Goal: Task Accomplishment & Management: Use online tool/utility

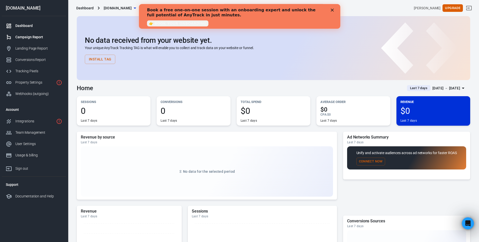
click at [29, 37] on div "Campaign Report" at bounding box center [38, 36] width 47 height 5
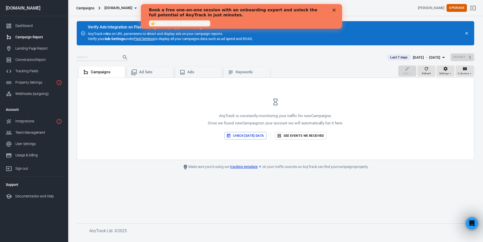
click at [144, 38] on link "Pixel Settings" at bounding box center [144, 38] width 21 height 5
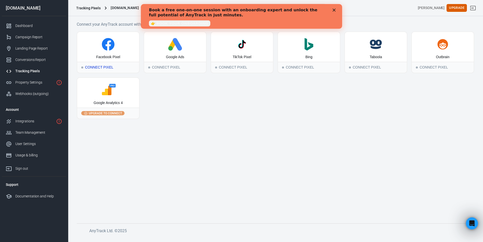
click at [96, 67] on div "Connect Pixel" at bounding box center [108, 67] width 62 height 11
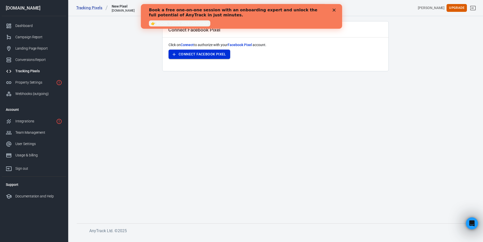
click at [206, 55] on button "Connect Facebook Pixel" at bounding box center [200, 54] width 62 height 9
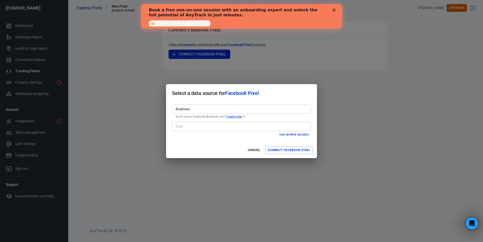
click at [264, 123] on div "Pixel" at bounding box center [241, 126] width 139 height 9
click at [253, 152] on button "Cancel" at bounding box center [254, 150] width 16 height 8
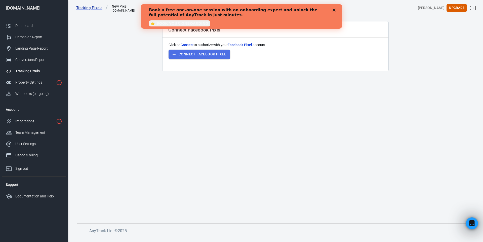
click at [185, 54] on button "Connect Facebook Pixel" at bounding box center [200, 54] width 62 height 9
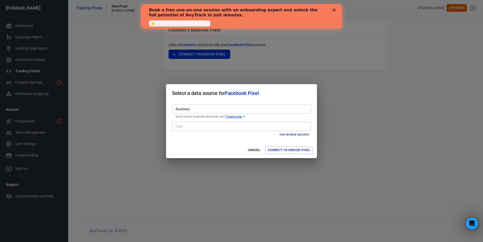
click at [197, 109] on input "Business" at bounding box center [241, 109] width 135 height 6
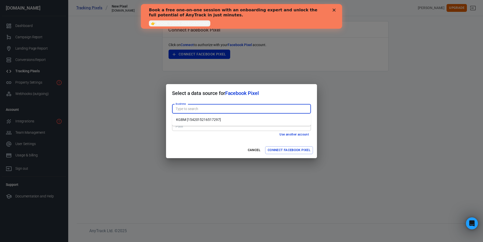
click at [204, 119] on li "KGBM [1542015216517297]" at bounding box center [241, 120] width 139 height 8
type input "KGBM [1542015216517297]"
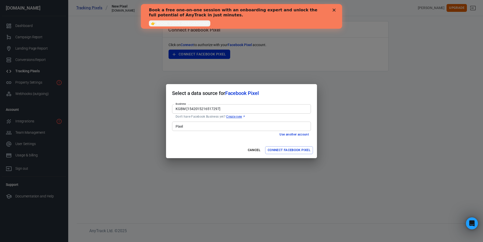
click at [203, 125] on input "Pixel" at bounding box center [241, 126] width 135 height 6
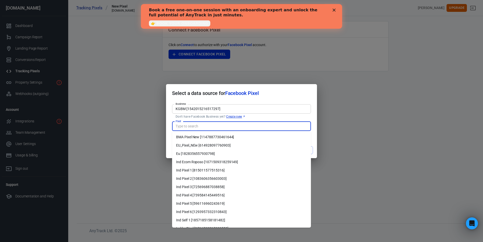
click at [216, 147] on li "EU_Pixel_NEw [614928097760903]" at bounding box center [241, 145] width 139 height 8
type input "EU_Pixel_NEw [614928097760903]"
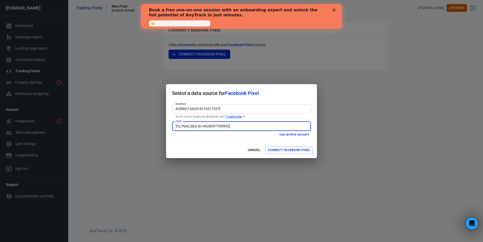
click at [296, 152] on button "Connect Facebook Pixel" at bounding box center [289, 150] width 48 height 8
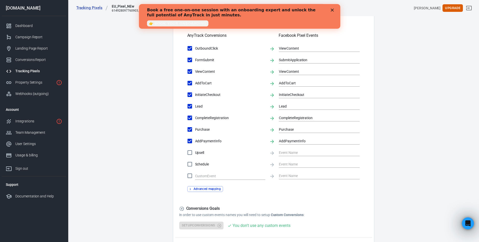
scroll to position [202, 0]
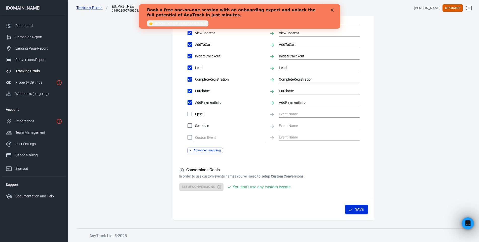
click at [356, 207] on button "Save" at bounding box center [356, 209] width 23 height 9
click at [333, 9] on polygon "Close" at bounding box center [332, 10] width 3 height 3
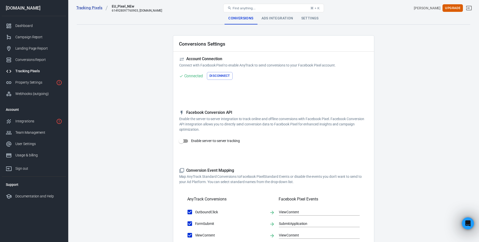
scroll to position [0, 0]
click at [185, 141] on input "Enable server-to-server tracking" at bounding box center [181, 141] width 29 height 10
checkbox input "false"
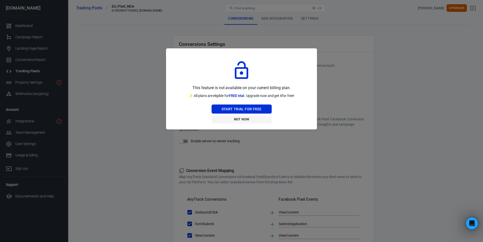
click at [253, 119] on button "Not Now" at bounding box center [242, 120] width 60 height 8
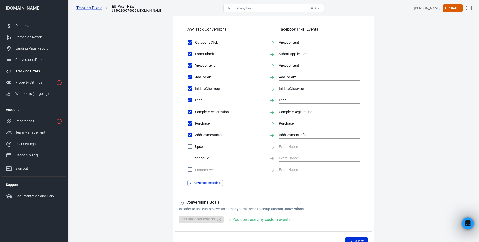
scroll to position [202, 0]
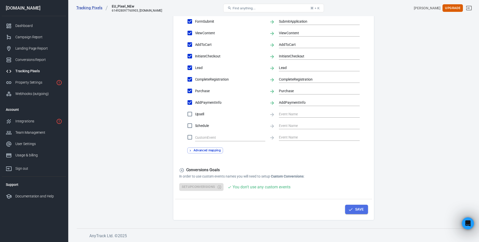
click at [360, 209] on button "Save" at bounding box center [356, 209] width 23 height 9
click at [356, 211] on button "Save" at bounding box center [356, 209] width 23 height 9
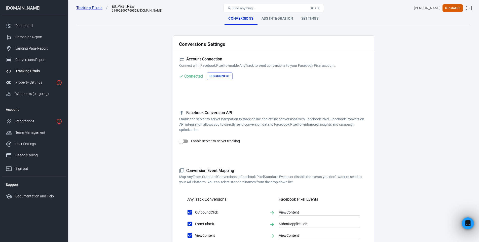
click at [279, 21] on div "Ads Integration" at bounding box center [278, 19] width 40 height 12
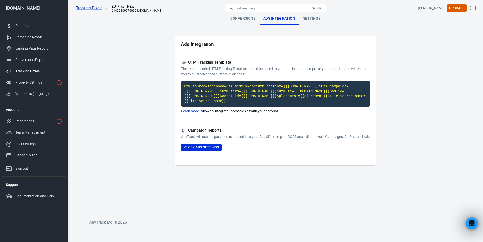
drag, startPoint x: 186, startPoint y: 59, endPoint x: 212, endPoint y: 62, distance: 25.9
click at [212, 62] on div "Ads Integration UTM Tracking Template The recommended UTM Tracking Template sho…" at bounding box center [275, 101] width 201 height 130
click at [249, 49] on div "Ads Integration" at bounding box center [275, 44] width 201 height 16
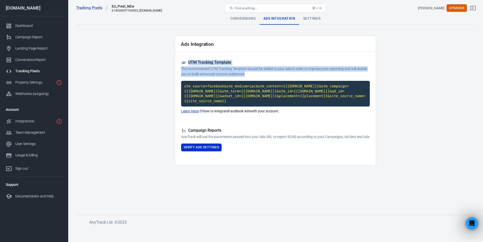
drag, startPoint x: 246, startPoint y: 75, endPoint x: 189, endPoint y: 62, distance: 58.6
click at [189, 62] on div "UTM Tracking Template The recommended UTM Tracking Template should be added to …" at bounding box center [275, 68] width 189 height 17
drag, startPoint x: 188, startPoint y: 62, endPoint x: 246, endPoint y: 76, distance: 59.7
click at [246, 76] on div "UTM Tracking Template The recommended UTM Tracking Template should be added to …" at bounding box center [275, 68] width 189 height 17
copy div "UTM Tracking Template The recommended UTM Tracking Template should be added to …"
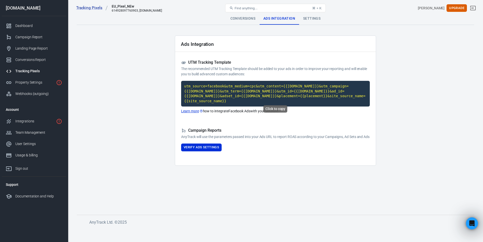
click at [270, 93] on code "utm_source=facebook&utm_medium=cpc&utm_content={{[DOMAIN_NAME]}}&utm_campaign={…" at bounding box center [275, 94] width 189 height 26
click at [254, 89] on code "utm_source=facebook&utm_medium=cpc&utm_content={{[DOMAIN_NAME]}}&utm_campaign={…" at bounding box center [275, 94] width 189 height 26
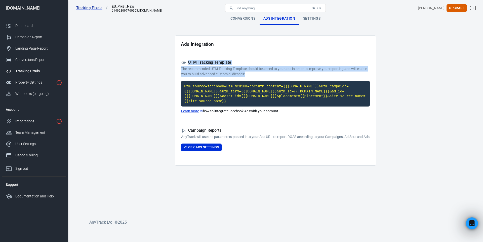
drag, startPoint x: 189, startPoint y: 61, endPoint x: 247, endPoint y: 74, distance: 59.4
click at [247, 74] on div "UTM Tracking Template The recommended UTM Tracking Template should be added to …" at bounding box center [275, 68] width 189 height 17
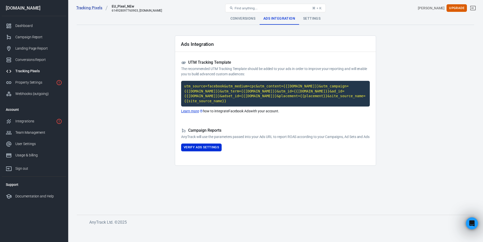
click at [305, 22] on div "Settings" at bounding box center [311, 19] width 25 height 12
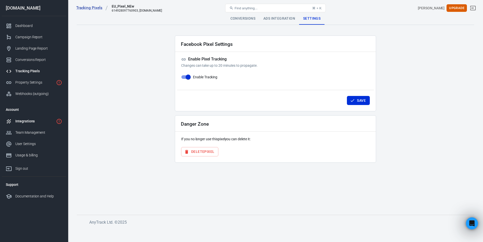
click at [24, 120] on div "Integrations" at bounding box center [34, 121] width 39 height 5
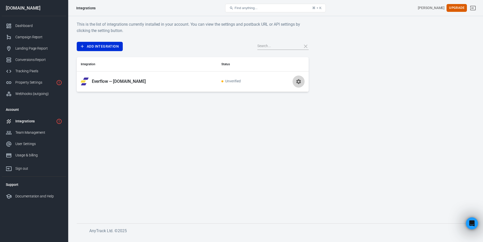
click at [297, 83] on icon "button" at bounding box center [298, 81] width 5 height 5
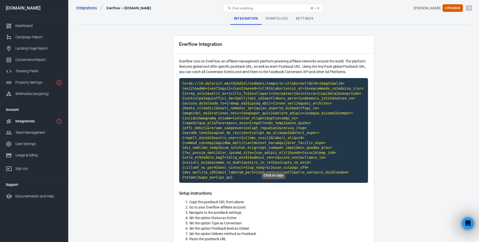
click at [236, 109] on code "Click to copy" at bounding box center [273, 130] width 189 height 105
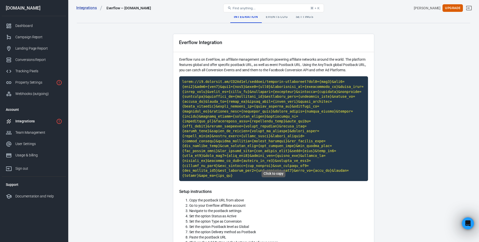
scroll to position [127, 0]
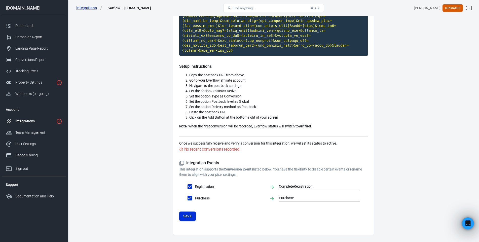
click at [189, 212] on button "Save" at bounding box center [187, 216] width 17 height 9
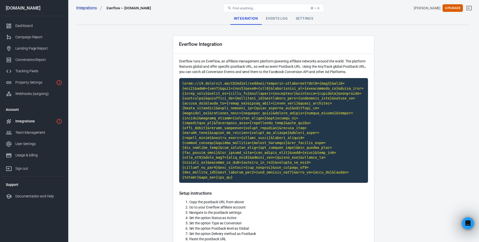
click at [278, 16] on div "Integrations Everflow — [DOMAIN_NAME] Find anything... ⌘ + K [PERSON_NAME] Upgr…" at bounding box center [273, 8] width 411 height 16
click at [278, 18] on div "Events Log" at bounding box center [277, 19] width 30 height 12
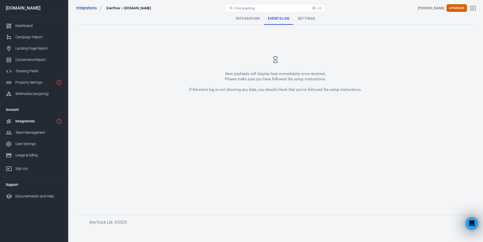
click at [305, 19] on div "Settings" at bounding box center [306, 19] width 25 height 12
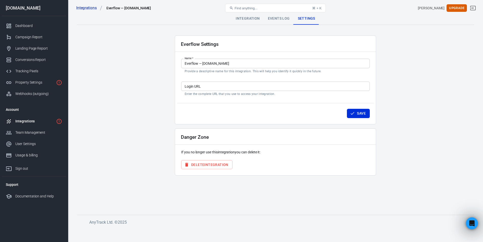
click at [236, 87] on input "Login URL" at bounding box center [275, 86] width 189 height 9
click at [247, 21] on div "Integration" at bounding box center [248, 19] width 32 height 12
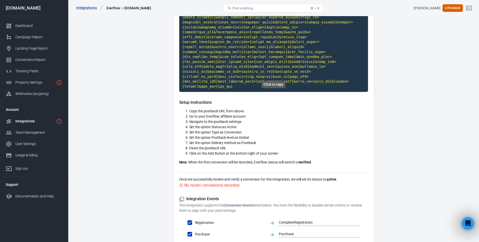
scroll to position [127, 0]
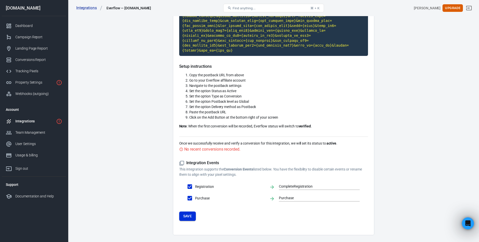
click at [186, 212] on button "Save" at bounding box center [187, 216] width 17 height 9
click at [37, 39] on div "Campaign Report" at bounding box center [38, 36] width 47 height 5
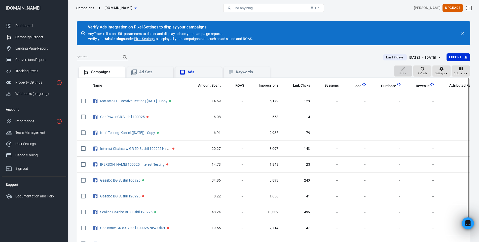
click at [197, 75] on div "Ads" at bounding box center [199, 72] width 38 height 6
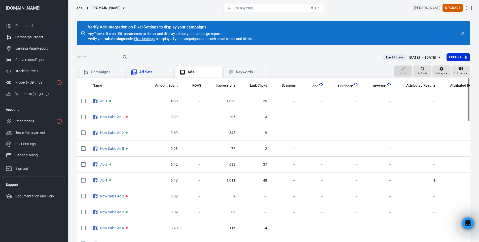
click at [155, 73] on div "Ad Sets" at bounding box center [154, 71] width 30 height 5
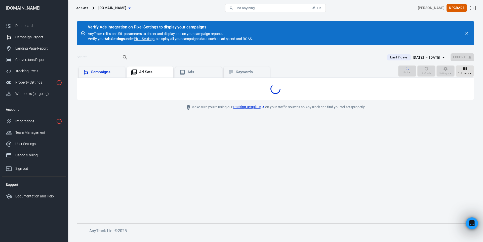
click at [110, 73] on div "Campaigns" at bounding box center [106, 71] width 30 height 5
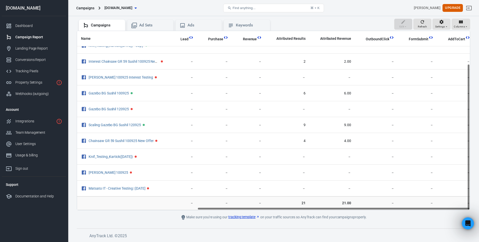
scroll to position [40, 0]
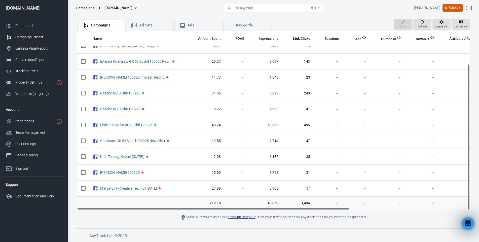
drag, startPoint x: 271, startPoint y: 209, endPoint x: 165, endPoint y: 202, distance: 106.2
click at [165, 202] on div "Name Amount Spent ROAS Impressions Link Clicks Sessions Lead Purchase Revenue A…" at bounding box center [274, 121] width 394 height 180
click at [37, 74] on div "Tracking Pixels" at bounding box center [38, 70] width 47 height 5
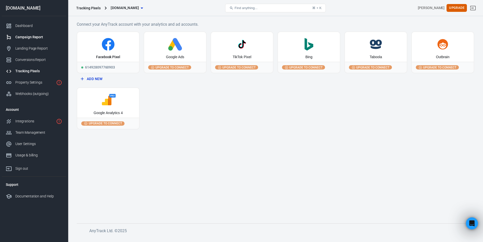
click at [26, 39] on div "Campaign Report" at bounding box center [38, 36] width 47 height 5
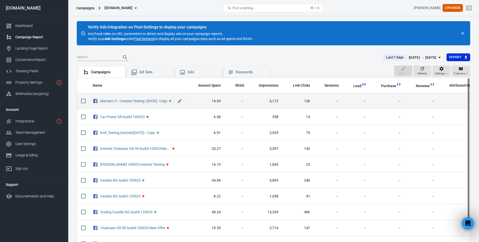
click at [177, 101] on icon "scrollable content" at bounding box center [179, 100] width 5 height 5
click at [298, 63] on div "Last 7 days [DATE] － [DATE] Export" at bounding box center [274, 59] width 394 height 12
click at [34, 121] on div "Integrations" at bounding box center [34, 121] width 39 height 5
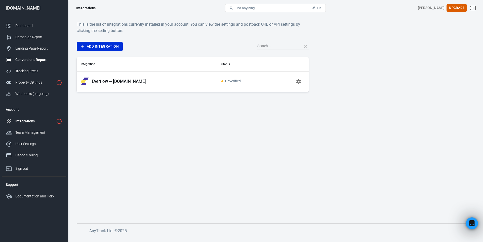
click at [44, 60] on div "Conversions Report" at bounding box center [38, 59] width 47 height 5
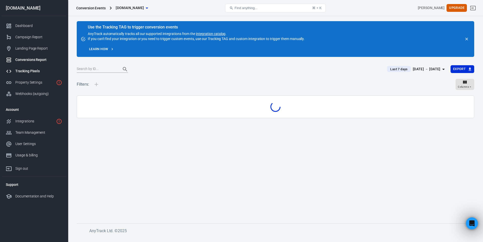
click at [34, 70] on div "Tracking Pixels" at bounding box center [38, 70] width 47 height 5
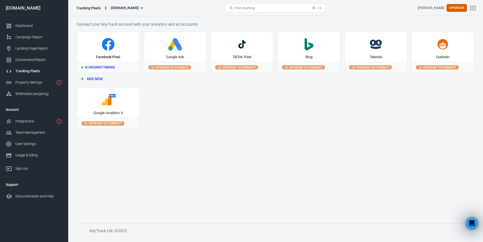
click at [100, 51] on div "Facebook Pixel" at bounding box center [108, 47] width 62 height 30
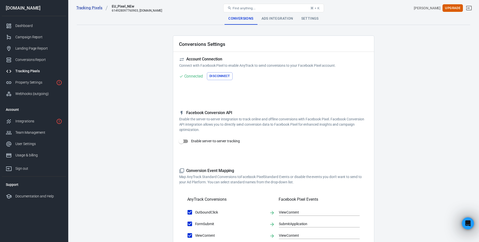
click at [278, 19] on div "Ads Integration" at bounding box center [278, 19] width 40 height 12
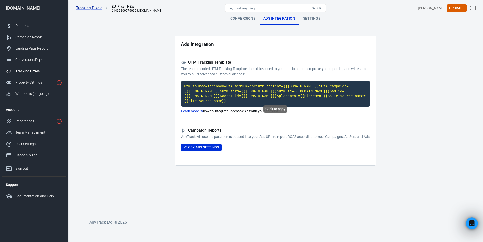
click at [248, 90] on code "utm_source=facebook&utm_medium=cpc&utm_content={{[DOMAIN_NAME]}}&utm_campaign={…" at bounding box center [275, 94] width 189 height 26
click at [209, 149] on button "Verify Ads Settings" at bounding box center [201, 148] width 41 height 8
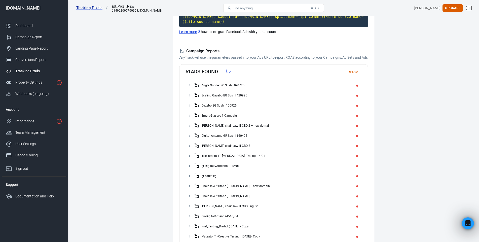
scroll to position [78, 0]
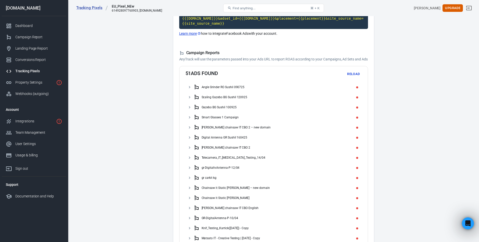
drag, startPoint x: 290, startPoint y: 183, endPoint x: 428, endPoint y: 107, distance: 157.4
click at [428, 107] on main "Conversions Ads Integration Settings Ads Integration UTM Tracking Template The …" at bounding box center [274, 106] width 394 height 343
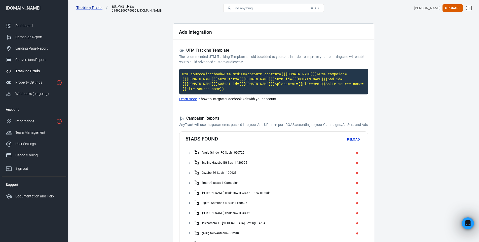
scroll to position [0, 0]
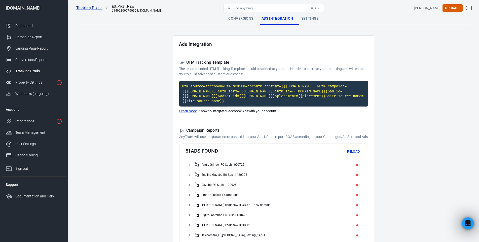
click at [239, 19] on div "Conversions" at bounding box center [240, 19] width 33 height 12
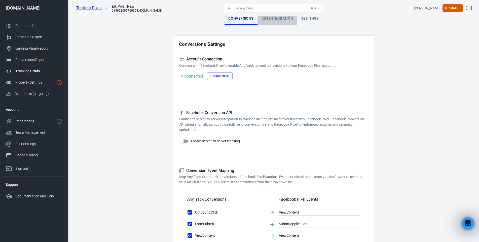
click at [273, 18] on div "Ads Integration" at bounding box center [278, 19] width 40 height 12
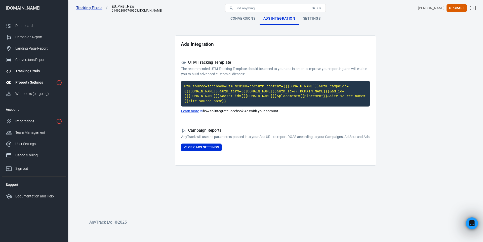
click at [35, 84] on div "Property Settings" at bounding box center [34, 82] width 39 height 5
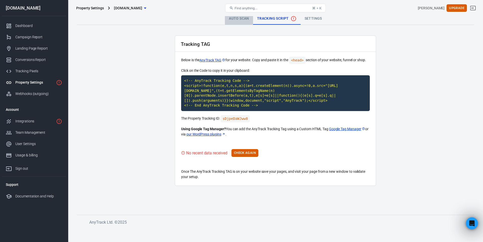
click at [248, 20] on link "Auto Scan" at bounding box center [239, 19] width 28 height 12
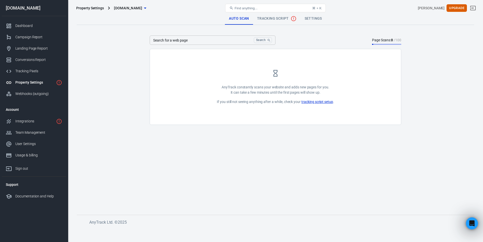
click at [272, 17] on span "Tracking Script" at bounding box center [277, 19] width 40 height 6
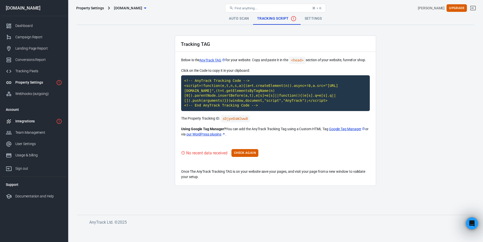
click at [33, 121] on div "Integrations" at bounding box center [34, 121] width 39 height 5
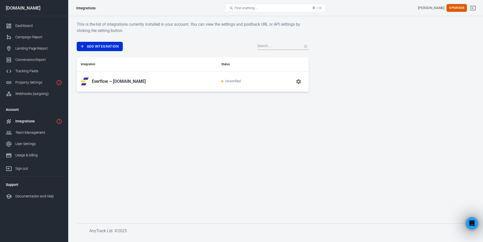
click at [119, 81] on p "Everflow — [DOMAIN_NAME]" at bounding box center [119, 81] width 54 height 5
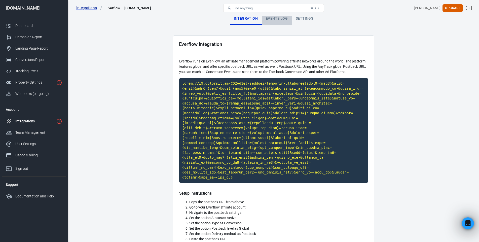
click at [279, 19] on div "Events Log" at bounding box center [277, 19] width 30 height 12
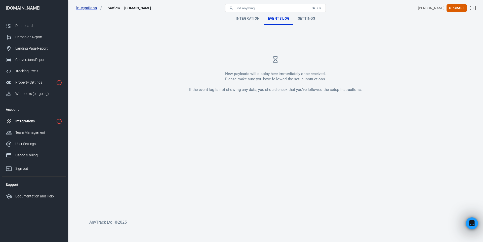
click at [257, 20] on div "Integration" at bounding box center [248, 19] width 32 height 12
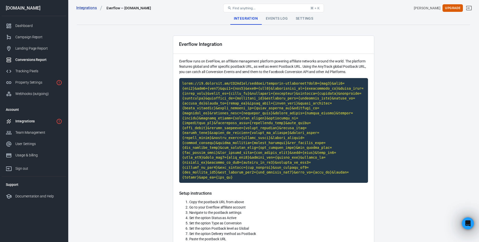
click at [35, 61] on div "Conversions Report" at bounding box center [38, 59] width 47 height 5
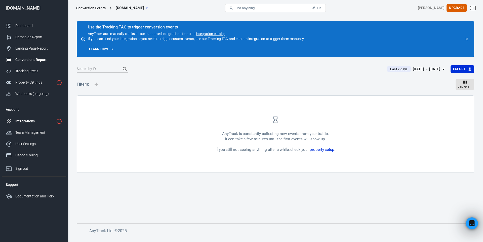
click at [31, 119] on div "Integrations" at bounding box center [34, 121] width 39 height 5
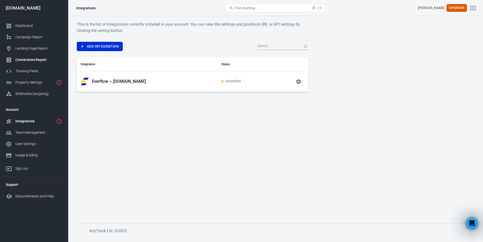
click at [36, 63] on link "Conversions Report" at bounding box center [34, 59] width 64 height 11
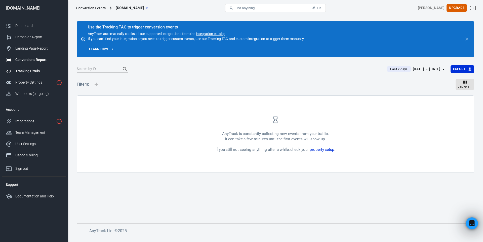
click at [35, 74] on div "Tracking Pixels" at bounding box center [38, 70] width 47 height 5
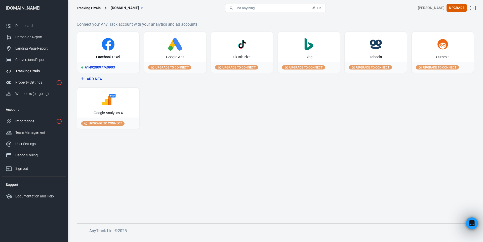
click at [110, 47] on icon at bounding box center [108, 44] width 13 height 13
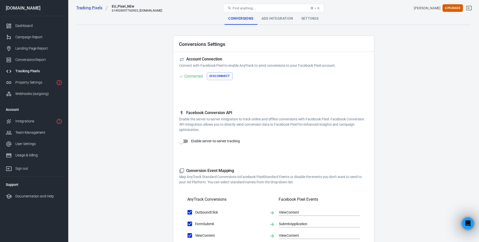
click at [273, 20] on div "Ads Integration" at bounding box center [278, 19] width 40 height 12
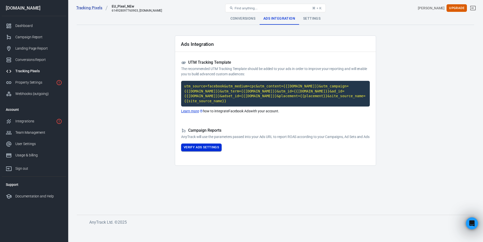
click at [200, 147] on button "Verify Ads Settings" at bounding box center [201, 148] width 41 height 8
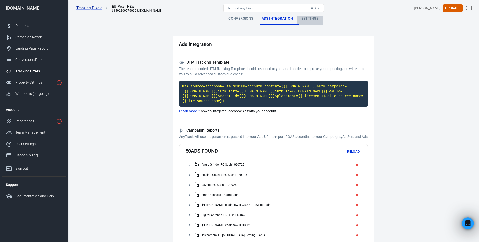
click at [303, 23] on div "Settings" at bounding box center [309, 19] width 25 height 12
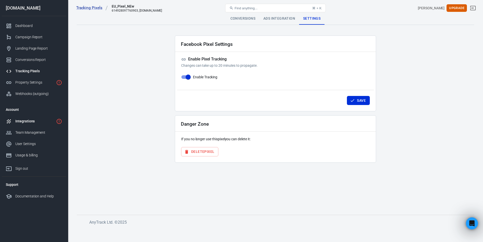
click at [32, 124] on link "Integrations" at bounding box center [34, 121] width 64 height 11
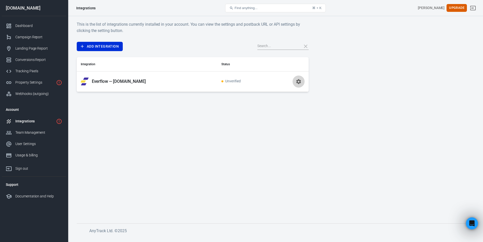
click at [299, 80] on icon "button" at bounding box center [298, 81] width 5 height 5
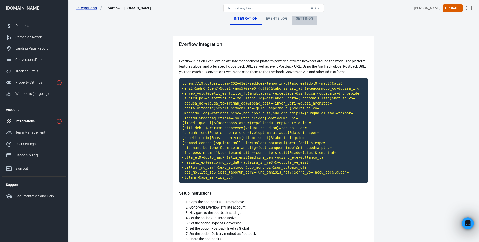
click at [302, 19] on div "Settings" at bounding box center [304, 19] width 25 height 12
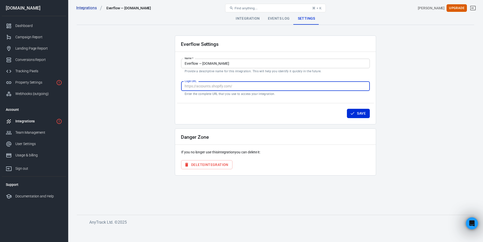
click at [244, 89] on input "Login URL" at bounding box center [275, 86] width 189 height 9
paste input "[URL][DOMAIN_NAME]"
type input "[URL][DOMAIN_NAME]"
paste input "[URL][DOMAIN_NAME][DOMAIN_NAME]"
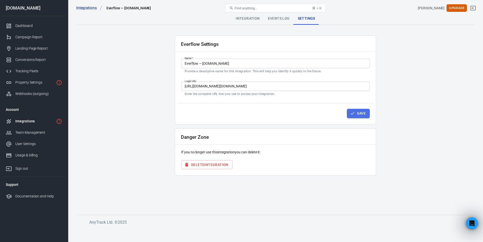
click at [354, 113] on icon "button" at bounding box center [352, 113] width 5 height 5
type input "[URL][DOMAIN_NAME][DOMAIN_NAME]"
click at [251, 22] on div "Integration" at bounding box center [248, 19] width 32 height 12
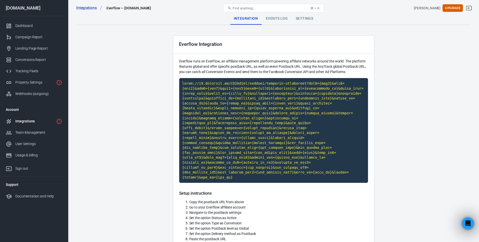
click at [272, 21] on div "Events Log" at bounding box center [277, 19] width 30 height 12
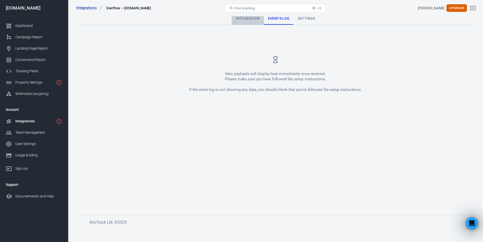
click at [253, 21] on div "Integration" at bounding box center [248, 19] width 32 height 12
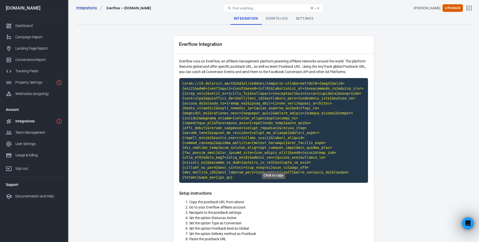
scroll to position [67, 0]
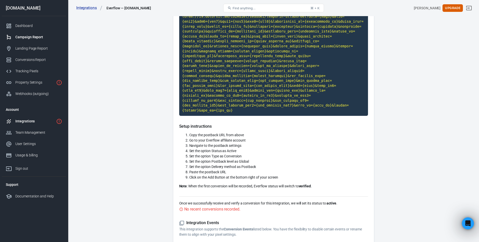
click at [37, 33] on link "Campaign Report" at bounding box center [34, 36] width 64 height 11
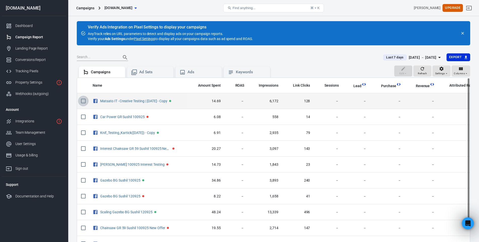
click at [83, 102] on input "scrollable content" at bounding box center [83, 101] width 11 height 11
checkbox input "true"
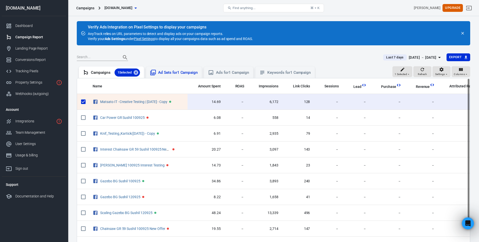
click at [197, 71] on div "Ad Sets for 1 Campaign" at bounding box center [178, 72] width 40 height 5
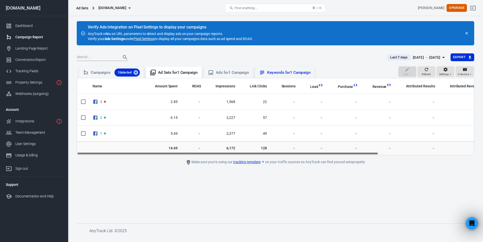
click at [273, 73] on div "Keywords for 1 Campaign" at bounding box center [289, 72] width 44 height 5
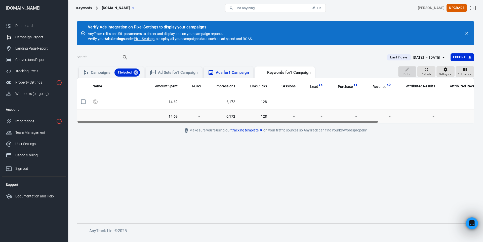
click at [240, 74] on div "Ads for 1 Campaign" at bounding box center [232, 72] width 33 height 5
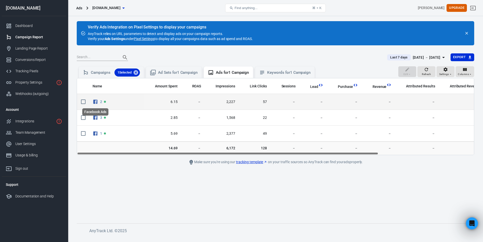
click at [97, 101] on icon "Facebook Ads" at bounding box center [95, 102] width 4 height 4
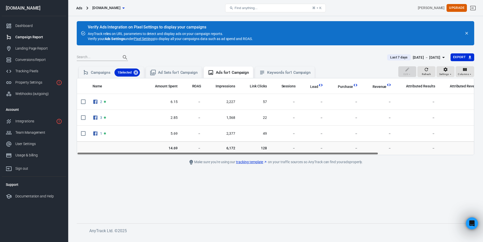
click at [150, 39] on link "Pixel Settings" at bounding box center [144, 38] width 21 height 5
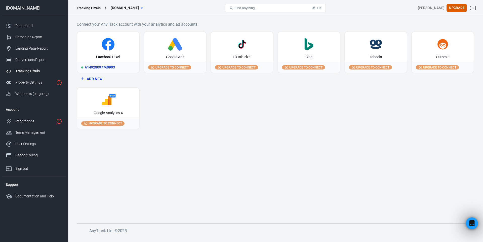
click at [118, 40] on icon at bounding box center [108, 44] width 58 height 13
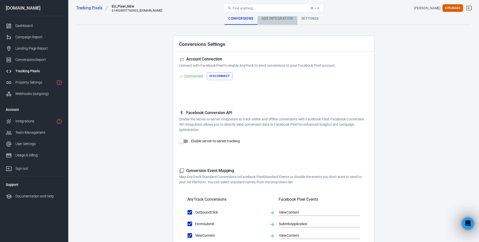
click at [277, 22] on div "Ads Integration" at bounding box center [278, 19] width 40 height 12
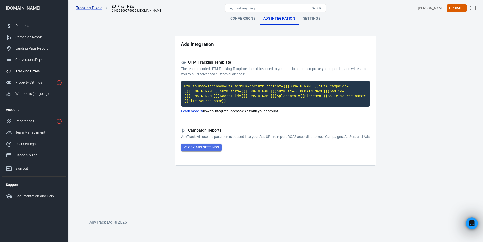
click at [212, 147] on button "Verify Ads Settings" at bounding box center [201, 148] width 41 height 8
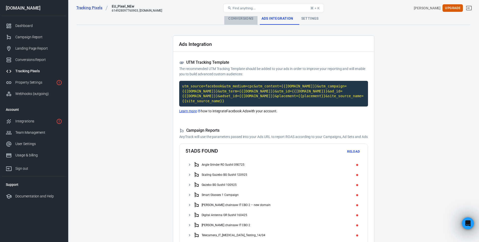
click at [246, 20] on div "Conversions" at bounding box center [240, 19] width 33 height 12
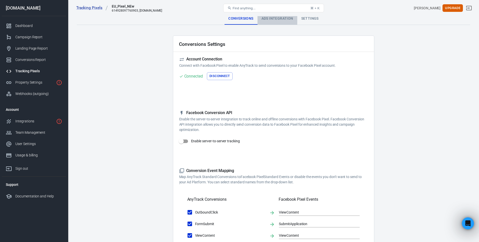
click at [266, 21] on div "Ads Integration" at bounding box center [278, 19] width 40 height 12
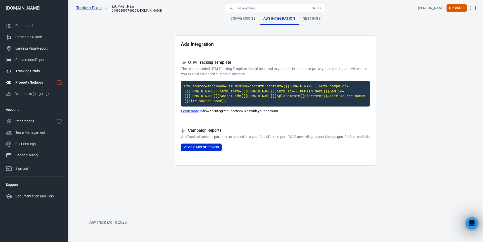
click at [33, 85] on div "Property Settings" at bounding box center [34, 82] width 39 height 5
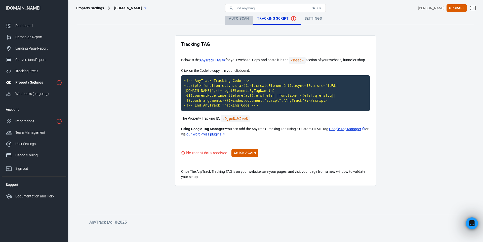
click at [238, 16] on link "Auto Scan" at bounding box center [239, 19] width 28 height 12
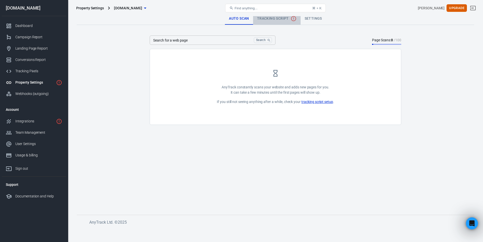
click at [271, 18] on span "Tracking Script" at bounding box center [277, 19] width 40 height 6
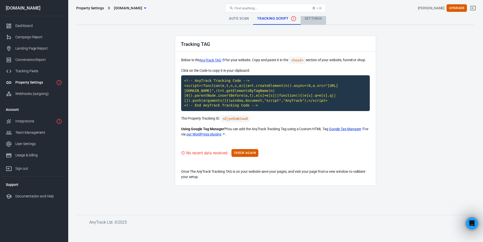
click at [317, 18] on link "Settings" at bounding box center [313, 19] width 25 height 12
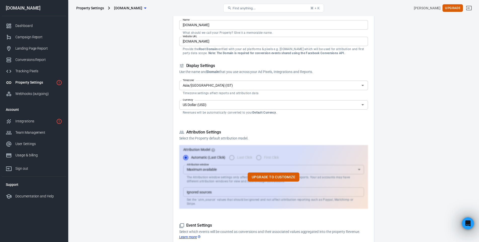
scroll to position [10, 0]
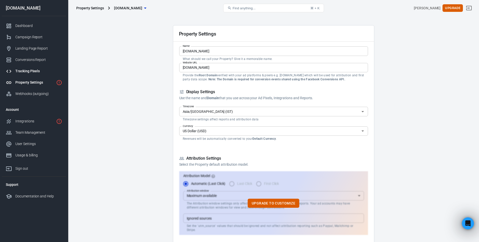
click at [36, 71] on div "Tracking Pixels" at bounding box center [38, 70] width 47 height 5
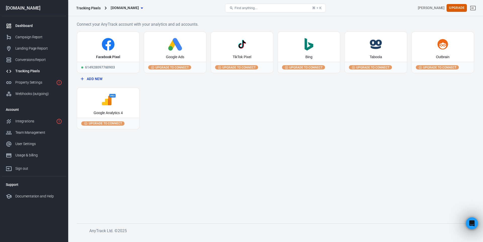
click at [41, 26] on div "Dashboard" at bounding box center [38, 25] width 47 height 5
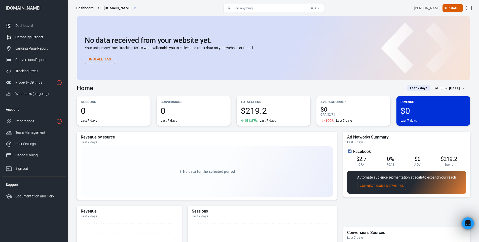
click at [33, 43] on link "Campaign Report" at bounding box center [34, 36] width 64 height 11
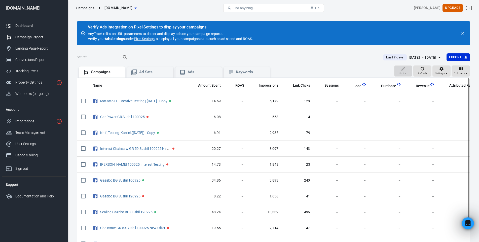
click at [32, 20] on link "Dashboard" at bounding box center [34, 25] width 64 height 11
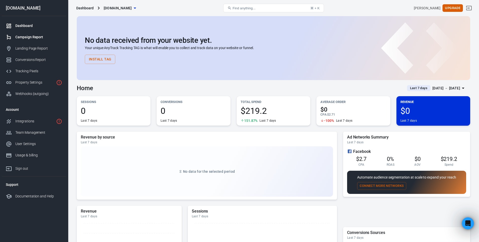
click at [36, 39] on div "Campaign Report" at bounding box center [38, 36] width 47 height 5
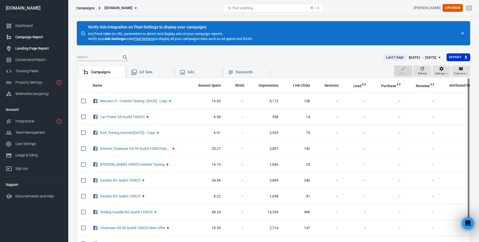
click at [49, 51] on div "Landing Page Report" at bounding box center [38, 48] width 47 height 5
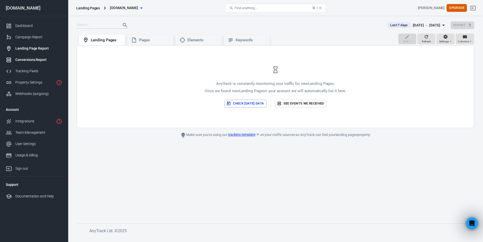
click at [42, 57] on div "Conversions Report" at bounding box center [38, 59] width 47 height 5
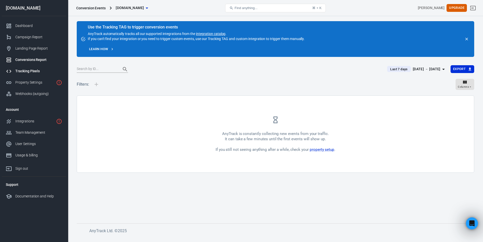
click at [47, 74] on link "Tracking Pixels" at bounding box center [34, 70] width 64 height 11
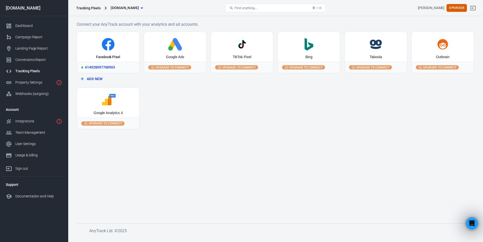
click at [110, 43] on icon at bounding box center [108, 44] width 13 height 13
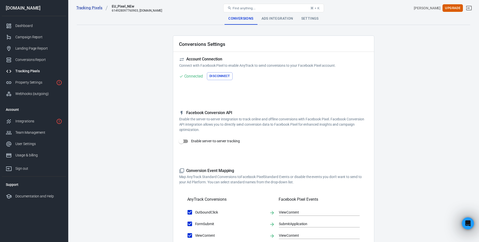
click at [187, 141] on input "Enable server-to-server tracking" at bounding box center [181, 141] width 29 height 10
checkbox input "false"
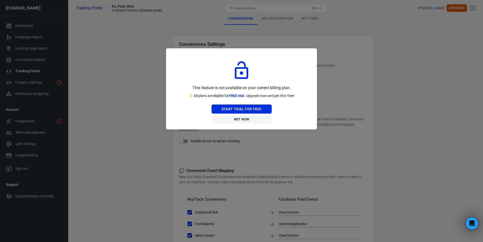
click at [244, 121] on button "Not Now" at bounding box center [242, 120] width 60 height 8
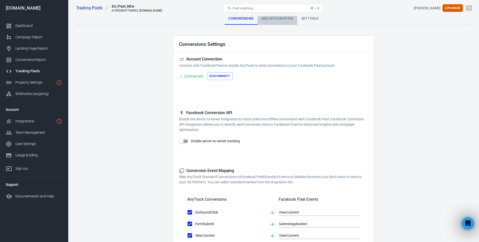
click at [269, 22] on div "Ads Integration" at bounding box center [278, 19] width 40 height 12
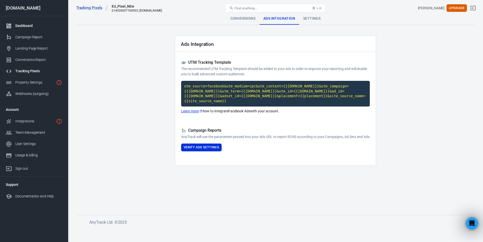
click at [32, 28] on div "Dashboard" at bounding box center [38, 25] width 47 height 5
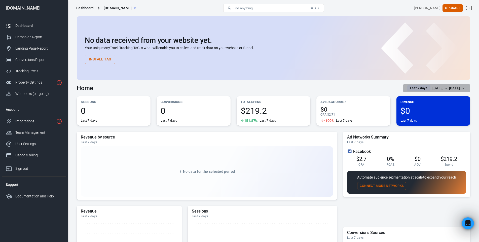
click at [436, 89] on div "[DATE] － [DATE]" at bounding box center [447, 88] width 28 height 6
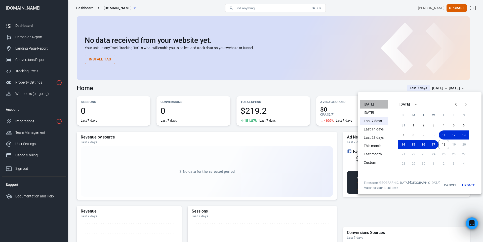
click at [368, 104] on li "[DATE]" at bounding box center [374, 104] width 28 height 8
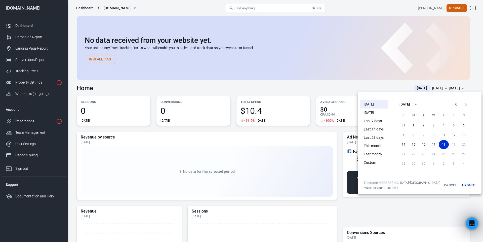
click at [328, 81] on div at bounding box center [241, 121] width 483 height 242
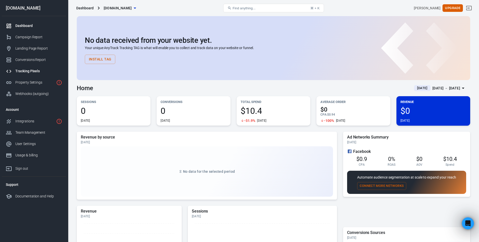
click at [32, 69] on div "Tracking Pixels" at bounding box center [38, 70] width 47 height 5
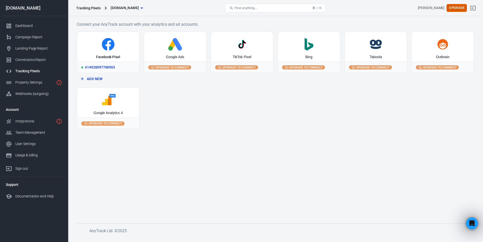
click at [124, 52] on div "Facebook Pixel" at bounding box center [108, 47] width 62 height 30
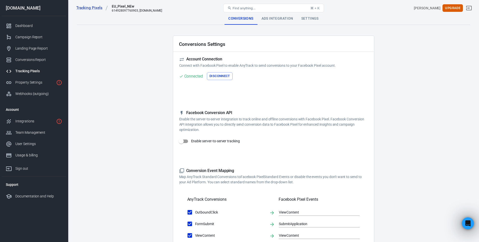
click at [295, 18] on div "Ads Integration" at bounding box center [278, 19] width 40 height 12
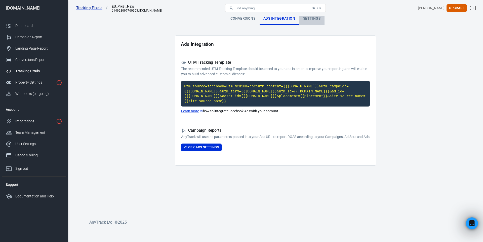
click at [314, 21] on div "Settings" at bounding box center [311, 19] width 25 height 12
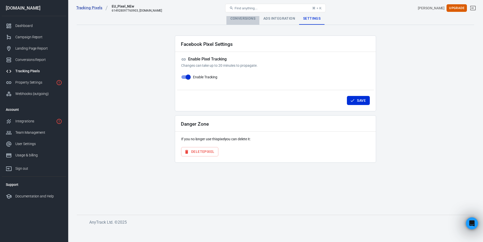
click at [250, 18] on div "Conversions" at bounding box center [243, 19] width 33 height 12
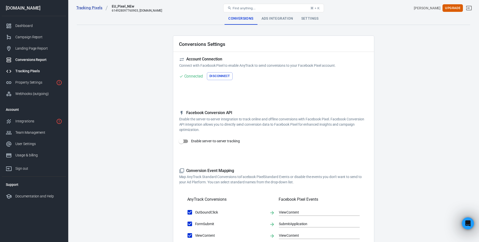
click at [27, 55] on link "Conversions Report" at bounding box center [34, 59] width 64 height 11
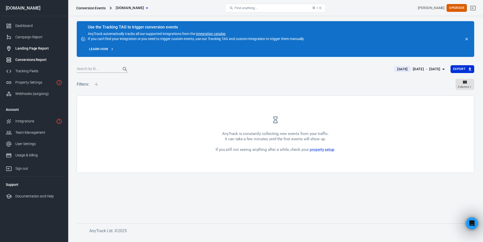
click at [43, 51] on link "Landing Page Report" at bounding box center [34, 48] width 64 height 11
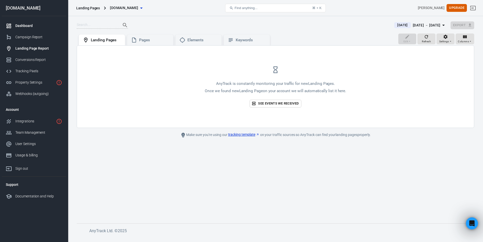
click at [36, 25] on div "Dashboard" at bounding box center [38, 25] width 47 height 5
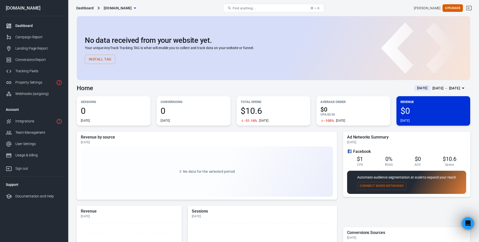
click at [448, 88] on div "[DATE] － [DATE]" at bounding box center [447, 88] width 28 height 6
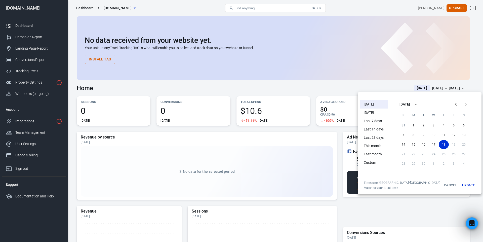
click at [375, 112] on li "[DATE]" at bounding box center [374, 113] width 28 height 8
click at [352, 83] on div at bounding box center [241, 121] width 483 height 242
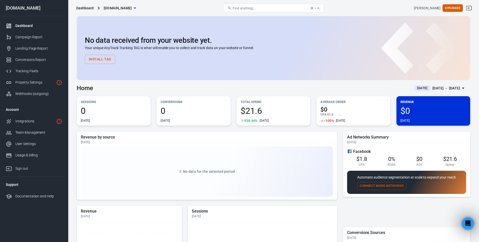
click at [459, 86] on div "[DATE] － [DATE]" at bounding box center [447, 88] width 28 height 6
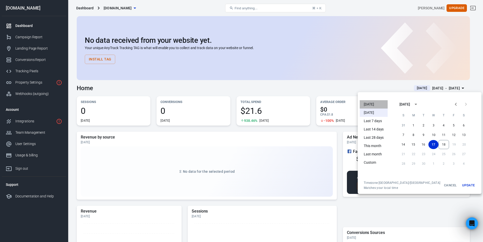
click at [378, 106] on li "[DATE]" at bounding box center [374, 104] width 28 height 8
click at [305, 50] on div at bounding box center [241, 121] width 483 height 242
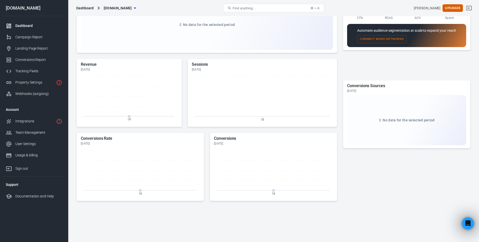
scroll to position [166, 0]
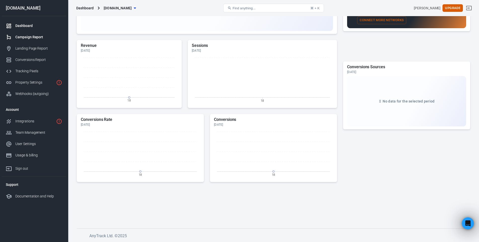
click at [34, 34] on link "Campaign Report" at bounding box center [34, 36] width 64 height 11
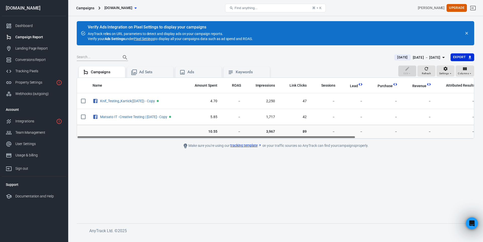
click at [150, 80] on th "Name" at bounding box center [137, 86] width 96 height 16
click at [153, 73] on div "Ad Sets" at bounding box center [154, 71] width 30 height 5
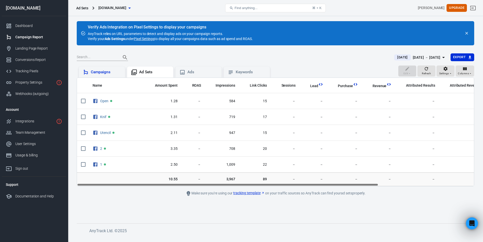
click at [92, 73] on div "Campaigns" at bounding box center [106, 71] width 30 height 5
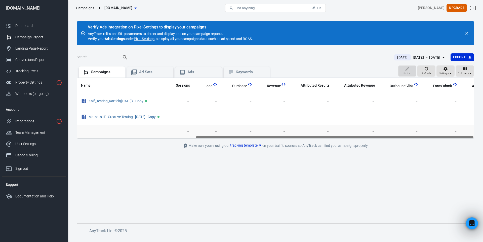
scroll to position [0, 169]
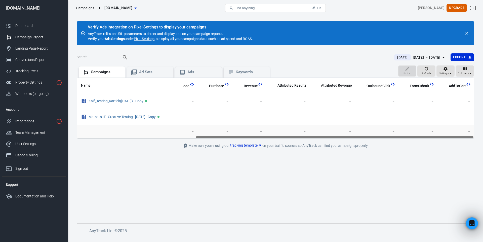
drag, startPoint x: 193, startPoint y: 137, endPoint x: 404, endPoint y: 131, distance: 211.3
click at [404, 131] on div "Name Amount Spent ROAS Impressions Link Clicks Sessions Lead Purchase Revenue A…" at bounding box center [276, 108] width 398 height 61
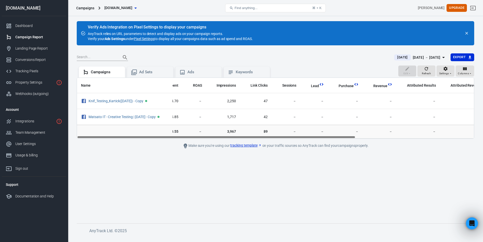
scroll to position [0, 0]
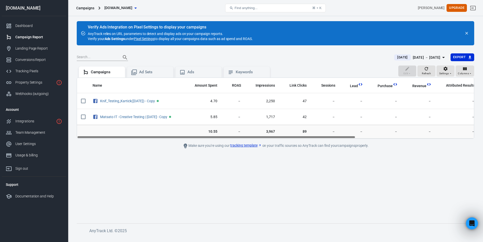
drag, startPoint x: 403, startPoint y: 136, endPoint x: 137, endPoint y: 130, distance: 266.0
click at [137, 130] on div "Name Amount Spent ROAS Impressions Link Clicks Sessions Lead Purchase Revenue A…" at bounding box center [276, 108] width 398 height 61
drag, startPoint x: 138, startPoint y: 137, endPoint x: 119, endPoint y: 150, distance: 24.0
click at [119, 150] on main "Verify Ads Integration on Pixel Settings to display your campaigns AnyTrack rel…" at bounding box center [276, 118] width 398 height 194
click at [150, 135] on td "scrollable content" at bounding box center [137, 132] width 96 height 14
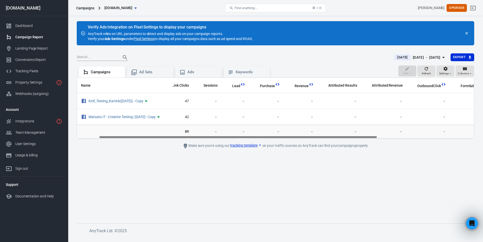
scroll to position [0, 169]
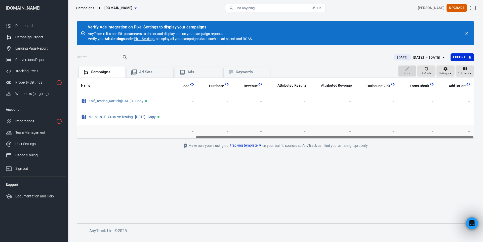
drag, startPoint x: 151, startPoint y: 137, endPoint x: 304, endPoint y: 135, distance: 152.3
click at [304, 135] on div "Name Amount Spent ROAS Impressions Link Clicks Sessions Lead Purchase Revenue A…" at bounding box center [276, 108] width 398 height 61
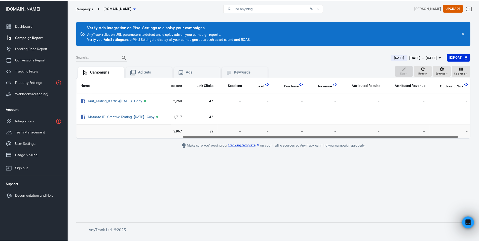
scroll to position [0, 0]
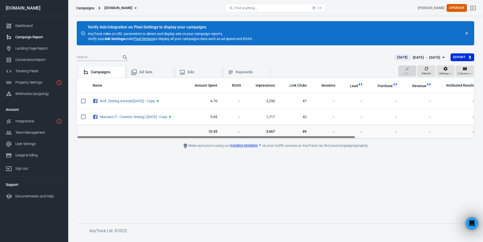
drag, startPoint x: 295, startPoint y: 137, endPoint x: 120, endPoint y: 133, distance: 175.5
click at [120, 133] on div "Name Amount Spent ROAS Impressions Link Clicks Sessions Lead Purchase Revenue A…" at bounding box center [276, 108] width 398 height 61
click at [54, 139] on link "User Settings" at bounding box center [34, 143] width 64 height 11
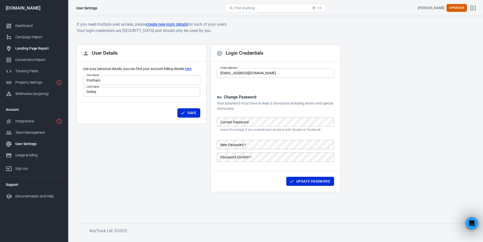
click at [36, 43] on link "Landing Page Report" at bounding box center [34, 48] width 64 height 11
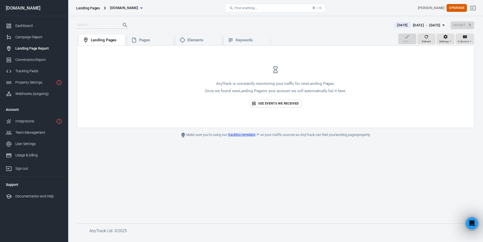
click at [125, 41] on div "Landing Pages Pages Elements Keywords" at bounding box center [174, 39] width 195 height 12
click at [136, 41] on icon at bounding box center [134, 40] width 4 height 5
click at [126, 42] on div "Landing Pages Pages Elements Keywords" at bounding box center [174, 39] width 195 height 12
click at [116, 41] on div "Landing Pages" at bounding box center [106, 40] width 30 height 5
click at [22, 41] on link "Campaign Report" at bounding box center [34, 36] width 64 height 11
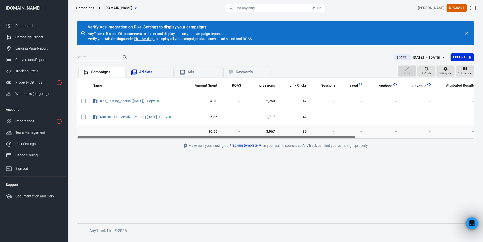
click at [144, 72] on div "Ad Sets" at bounding box center [154, 71] width 30 height 5
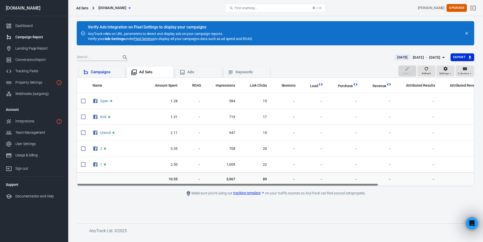
click at [115, 72] on div "Campaigns" at bounding box center [106, 71] width 30 height 5
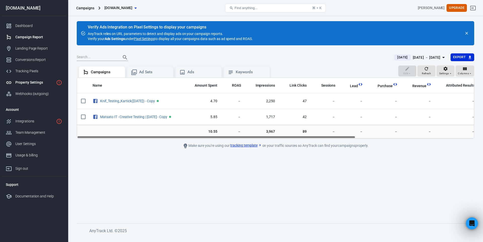
click at [26, 84] on div "Property Settings" at bounding box center [34, 82] width 39 height 5
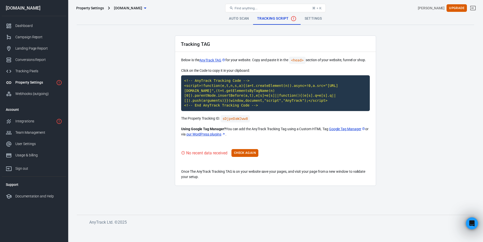
click at [234, 20] on link "Auto Scan" at bounding box center [239, 19] width 28 height 12
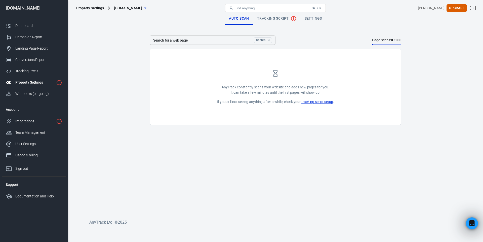
click at [278, 19] on span "Tracking Script" at bounding box center [277, 19] width 40 height 6
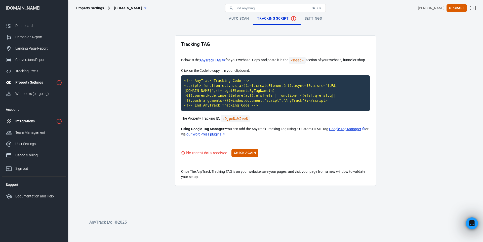
click at [43, 120] on div "Integrations" at bounding box center [34, 121] width 39 height 5
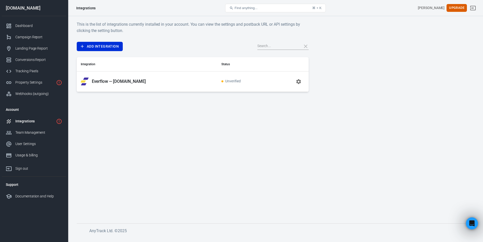
click at [301, 82] on icon "button" at bounding box center [299, 82] width 6 height 6
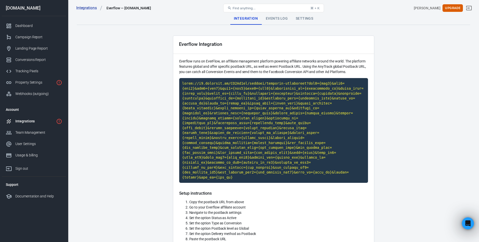
click at [281, 23] on div "Events Log" at bounding box center [277, 19] width 30 height 12
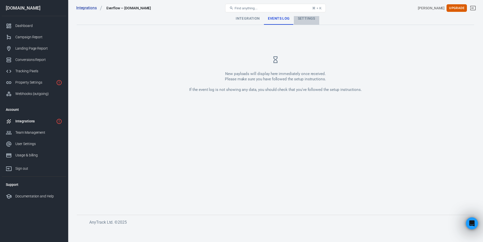
click at [309, 22] on div "Settings" at bounding box center [306, 19] width 25 height 12
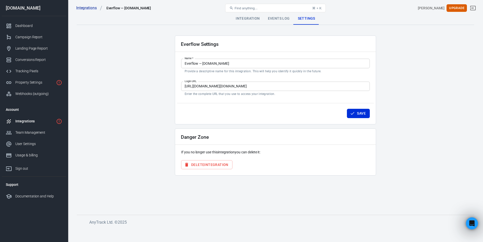
click at [252, 22] on div "Integration" at bounding box center [248, 19] width 32 height 12
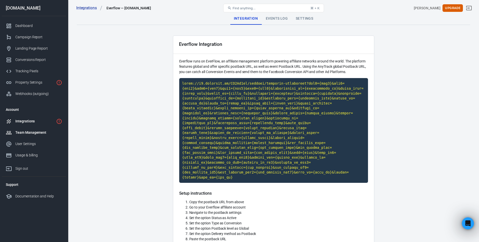
click at [32, 130] on div "Team Management" at bounding box center [38, 132] width 47 height 5
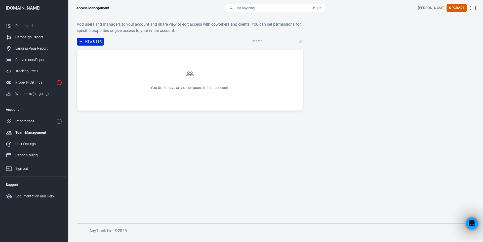
click at [25, 34] on link "Campaign Report" at bounding box center [34, 36] width 64 height 11
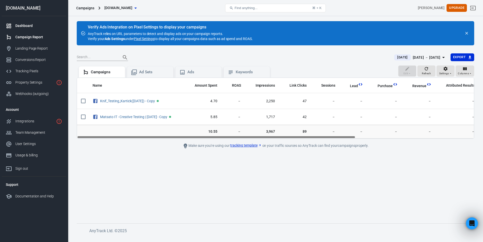
click at [29, 25] on div "Dashboard" at bounding box center [38, 25] width 47 height 5
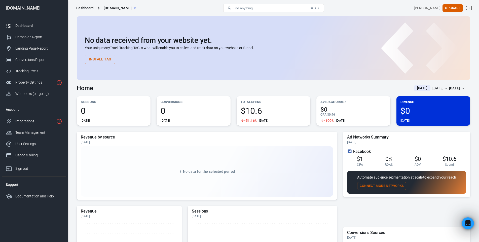
click at [22, 24] on div "Dashboard" at bounding box center [38, 25] width 47 height 5
click at [30, 37] on div "Campaign Report" at bounding box center [38, 36] width 47 height 5
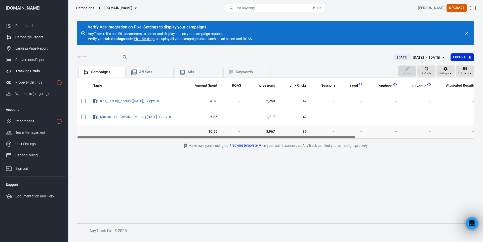
click at [37, 66] on link "Tracking Pixels" at bounding box center [34, 70] width 64 height 11
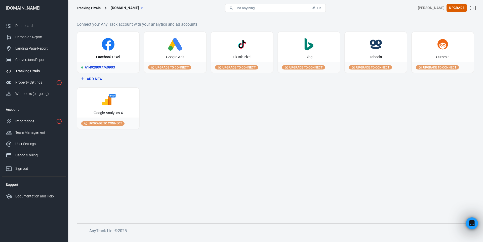
click at [113, 54] on div "Facebook Pixel" at bounding box center [108, 47] width 62 height 30
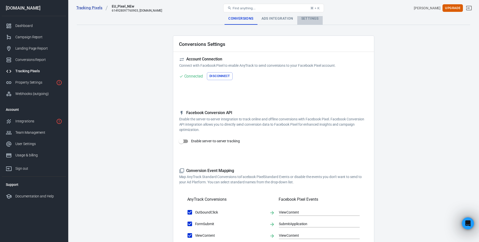
click at [308, 23] on div "Settings" at bounding box center [309, 19] width 25 height 12
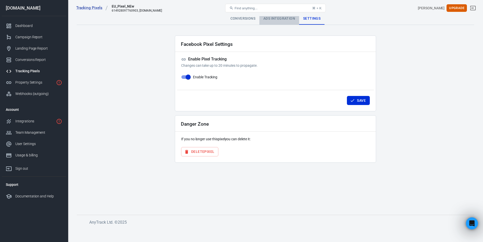
click at [284, 22] on div "Ads Integration" at bounding box center [280, 19] width 40 height 12
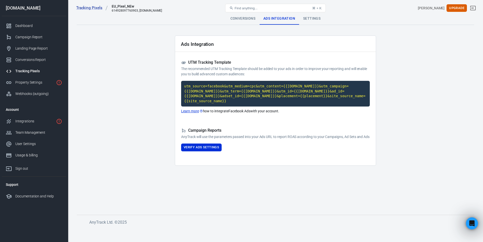
click at [244, 22] on div "Conversions" at bounding box center [243, 19] width 33 height 12
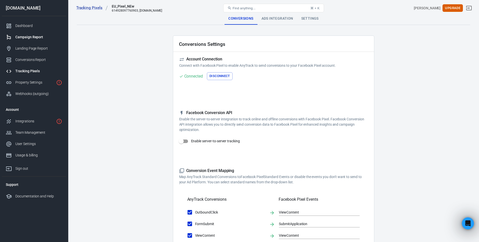
click at [11, 37] on icon at bounding box center [9, 37] width 6 height 6
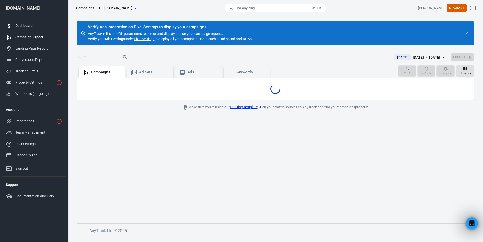
click at [24, 28] on link "Dashboard" at bounding box center [34, 25] width 64 height 11
